Goal: Use online tool/utility: Utilize a website feature to perform a specific function

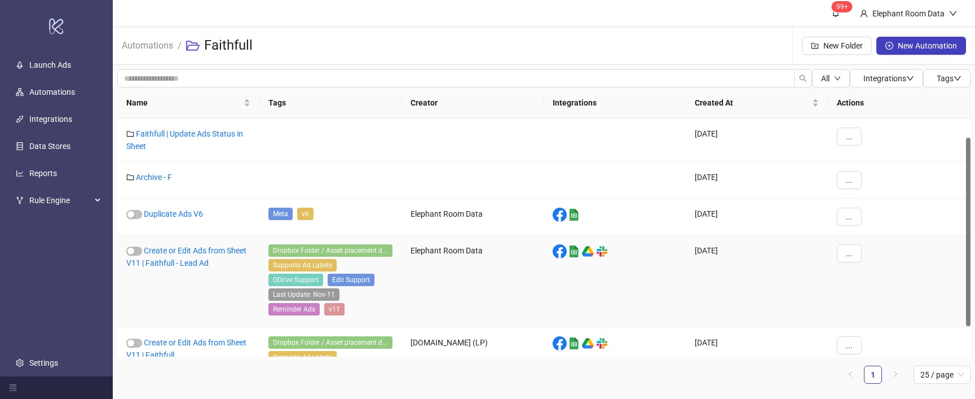
scroll to position [63, 0]
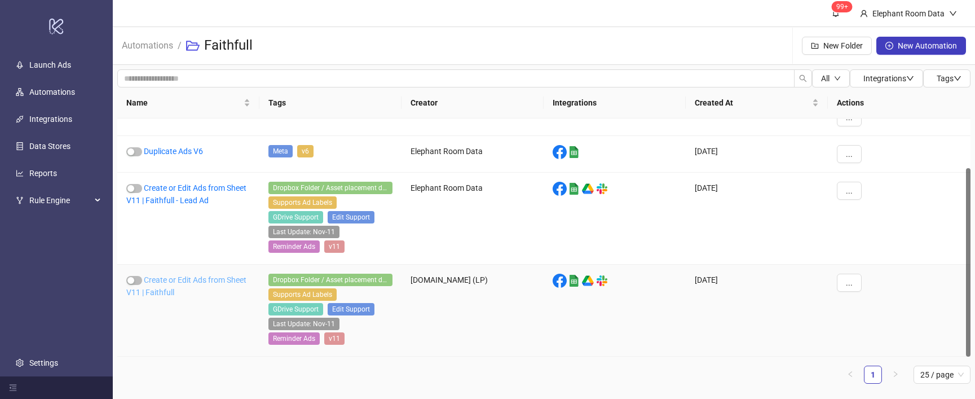
click at [227, 282] on link "Create or Edit Ads from Sheet V11 | Faithfull" at bounding box center [186, 285] width 120 height 21
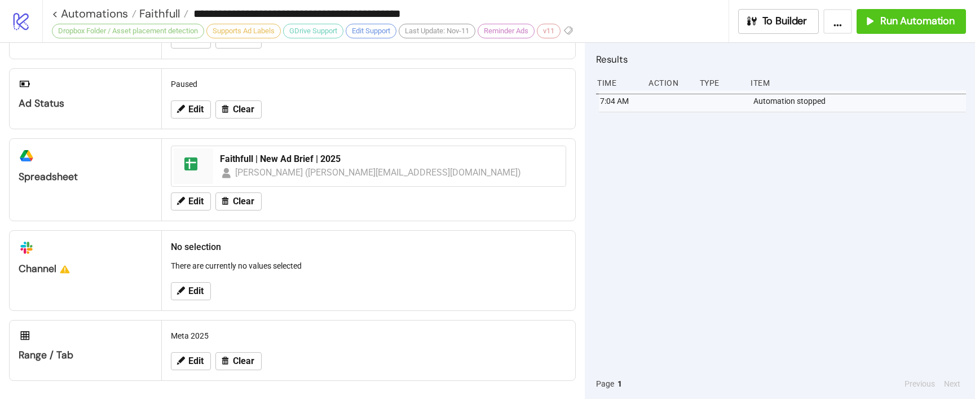
scroll to position [493, 0]
click at [897, 26] on span "Run Automation" at bounding box center [917, 21] width 74 height 13
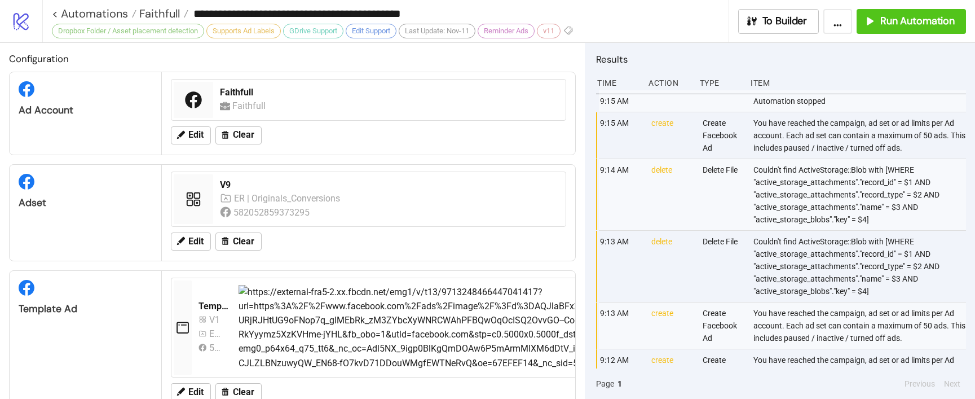
scroll to position [0, 0]
click at [185, 242] on icon at bounding box center [180, 241] width 10 height 10
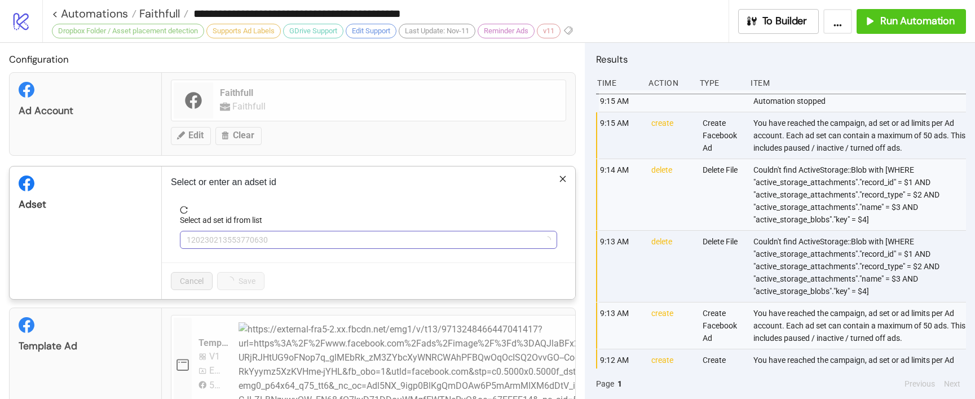
click at [267, 241] on span "120230213553770630" at bounding box center [369, 239] width 364 height 17
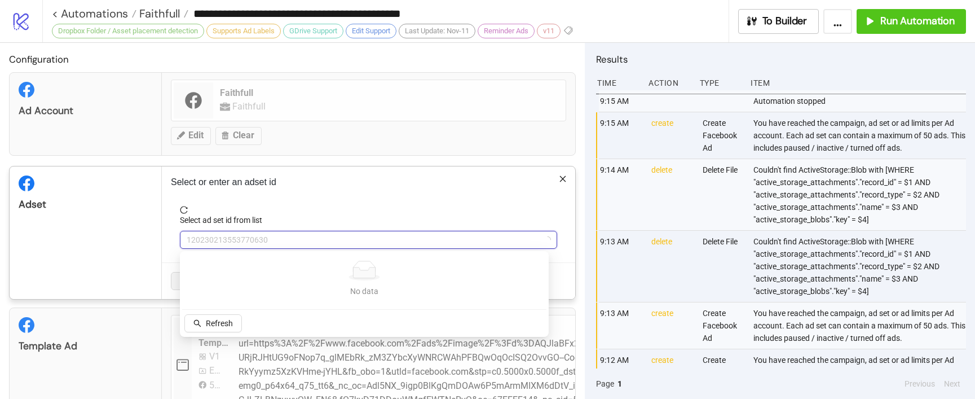
click at [212, 312] on div "No data No data Refresh" at bounding box center [364, 293] width 364 height 81
click at [214, 316] on button "Refresh" at bounding box center [212, 323] width 57 height 18
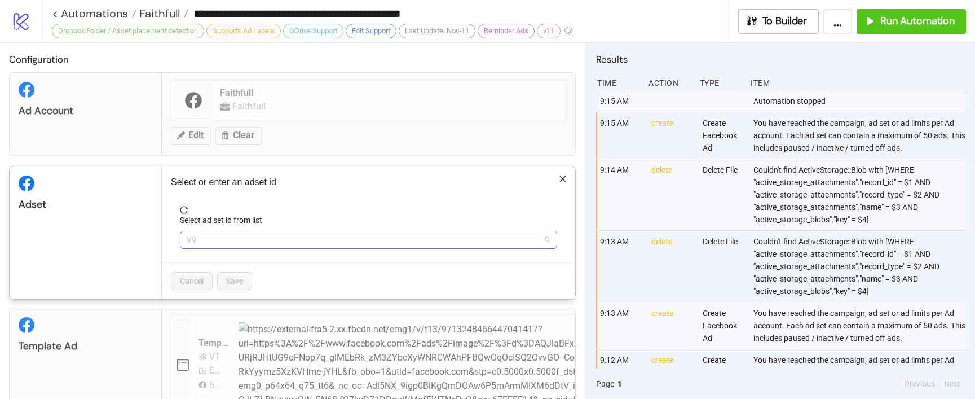
click at [256, 239] on span "V9" at bounding box center [369, 239] width 364 height 17
click at [262, 105] on div "**********" at bounding box center [487, 199] width 975 height 399
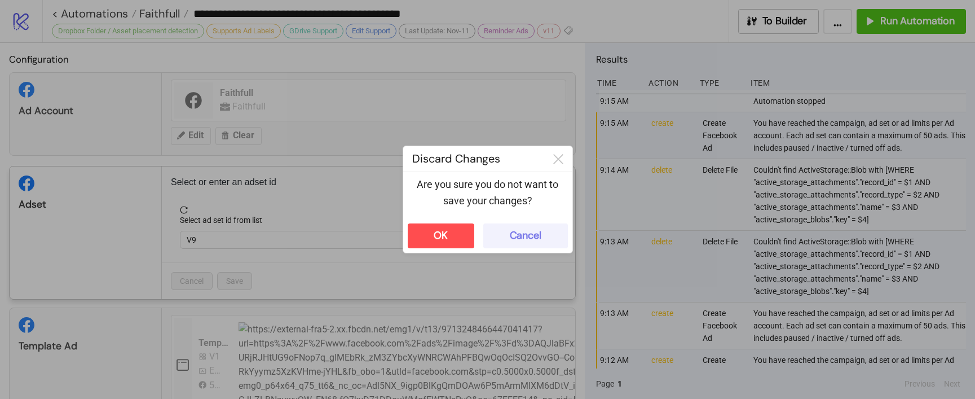
click at [525, 234] on div "Cancel" at bounding box center [526, 235] width 32 height 13
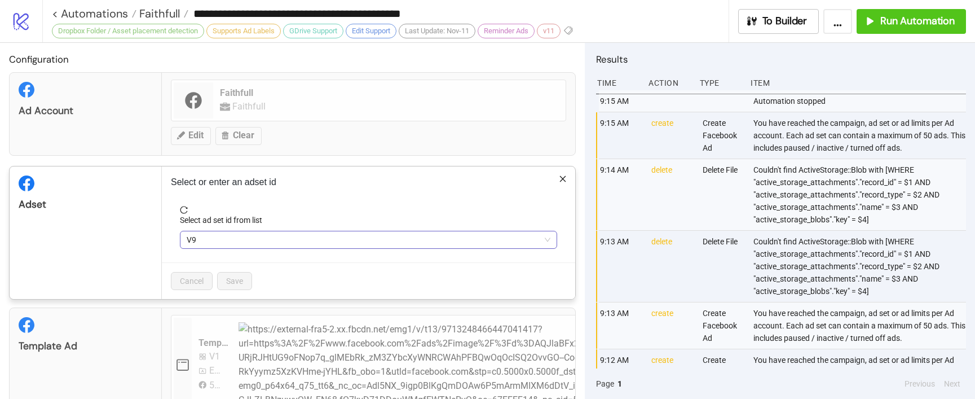
click at [228, 243] on span "V9" at bounding box center [369, 239] width 364 height 17
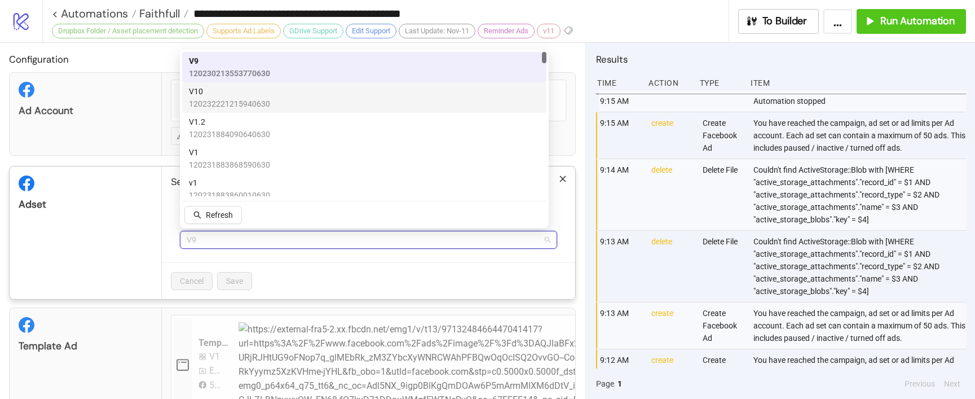
click at [243, 98] on span "120232221215940630" at bounding box center [229, 104] width 81 height 12
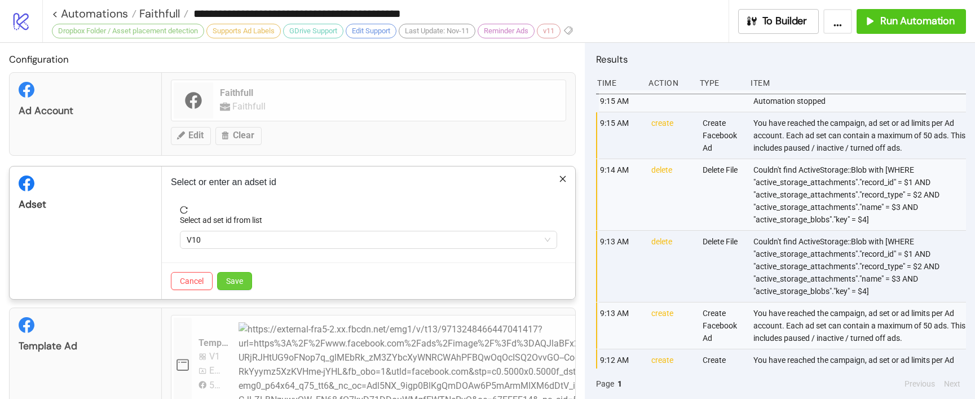
click at [236, 285] on span "Save" at bounding box center [234, 280] width 17 height 9
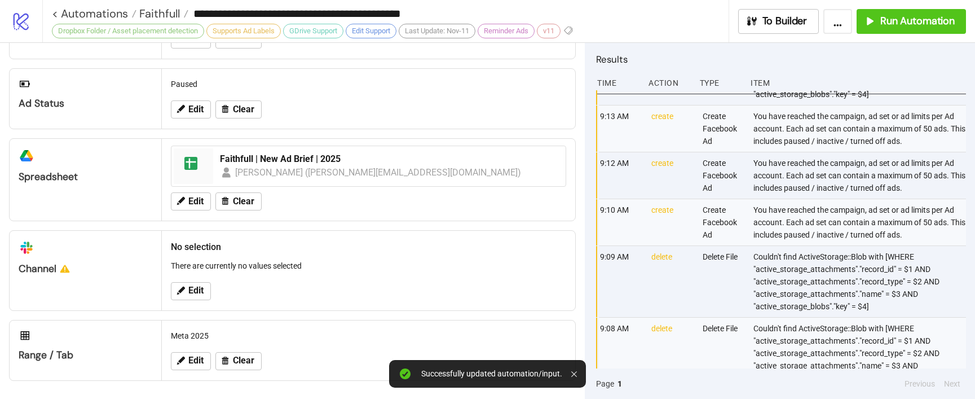
scroll to position [210, 0]
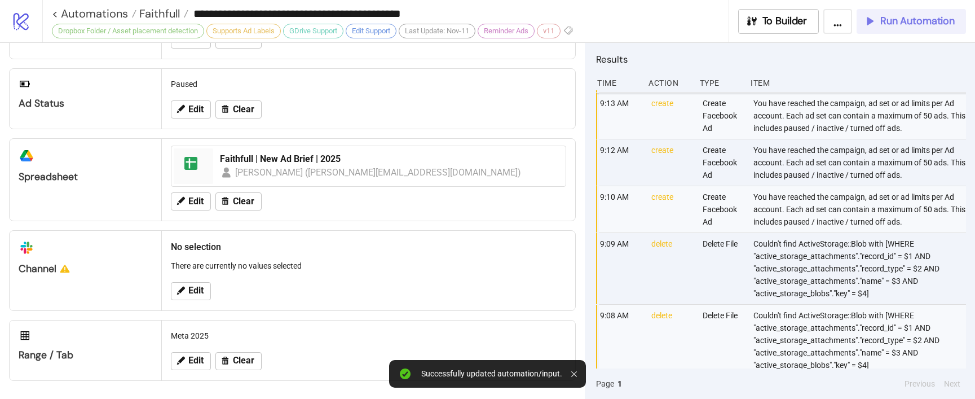
click at [885, 30] on button "Run Automation" at bounding box center [910, 21] width 109 height 25
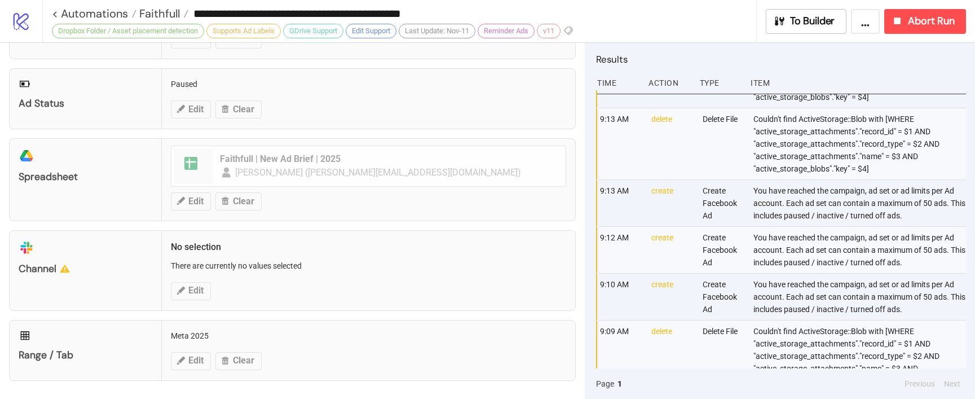
scroll to position [0, 0]
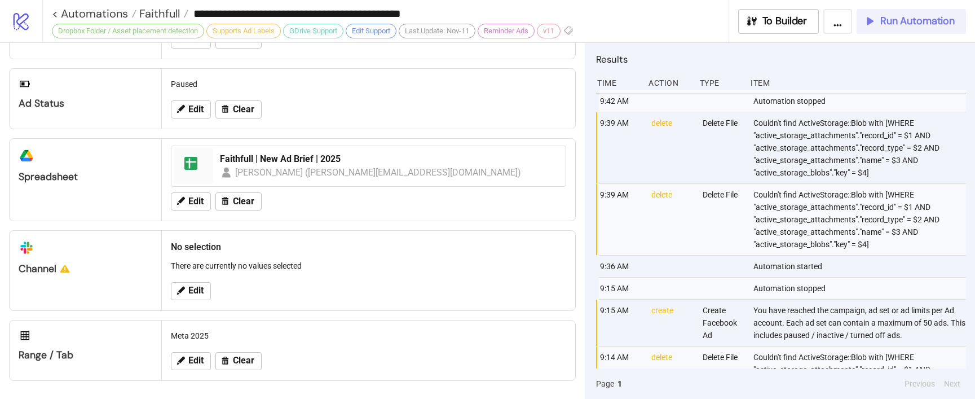
click at [926, 28] on button "Run Automation" at bounding box center [910, 21] width 109 height 25
